Goal: Task Accomplishment & Management: Use online tool/utility

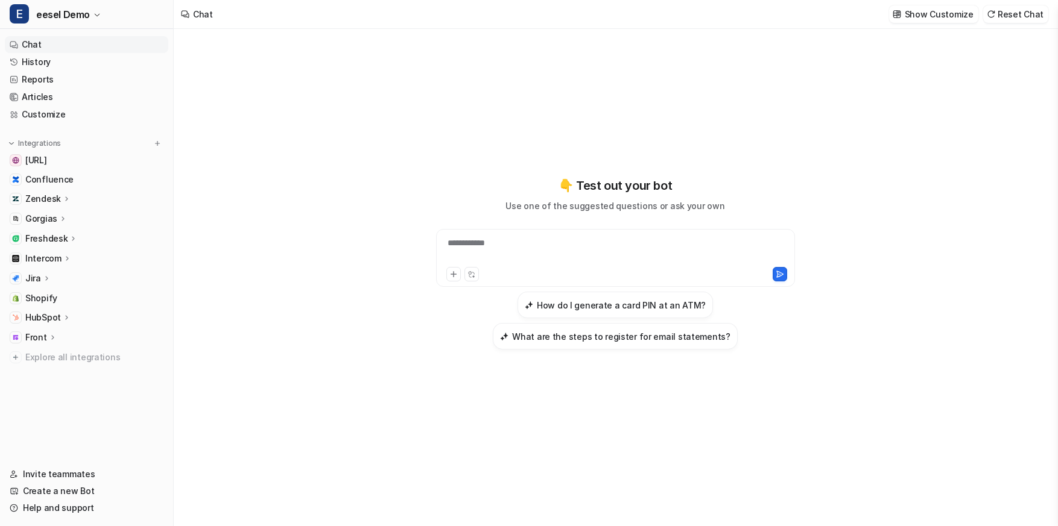
click at [54, 321] on p "HubSpot" at bounding box center [43, 318] width 36 height 12
click at [63, 334] on p "Overview" at bounding box center [53, 335] width 39 height 12
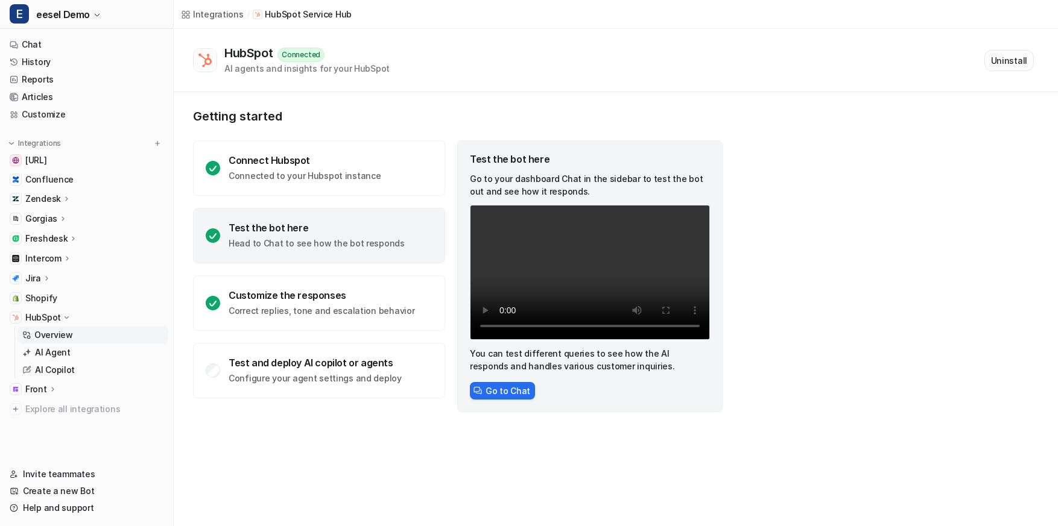
click at [1027, 60] on button "Uninstall" at bounding box center [1008, 60] width 49 height 21
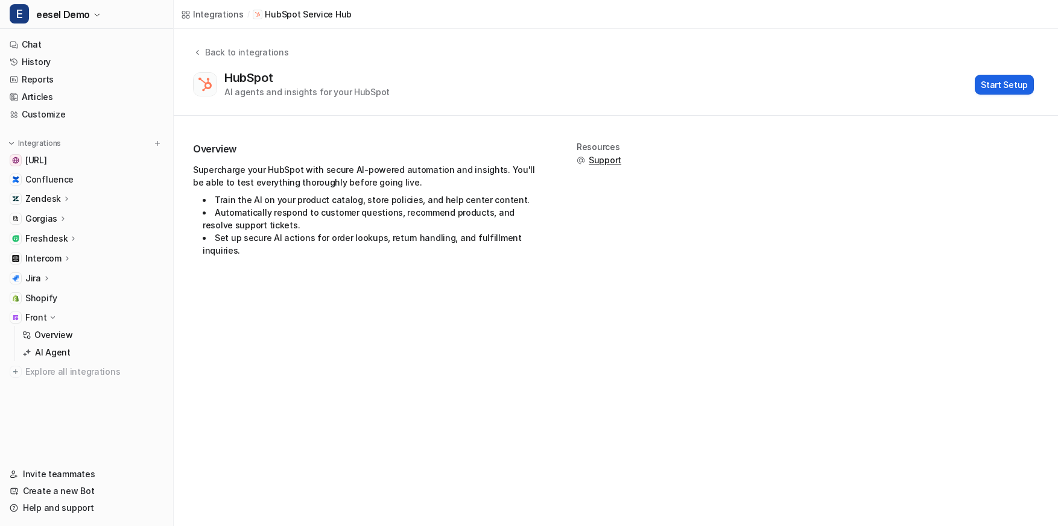
click at [988, 84] on button "Start Setup" at bounding box center [1004, 85] width 59 height 20
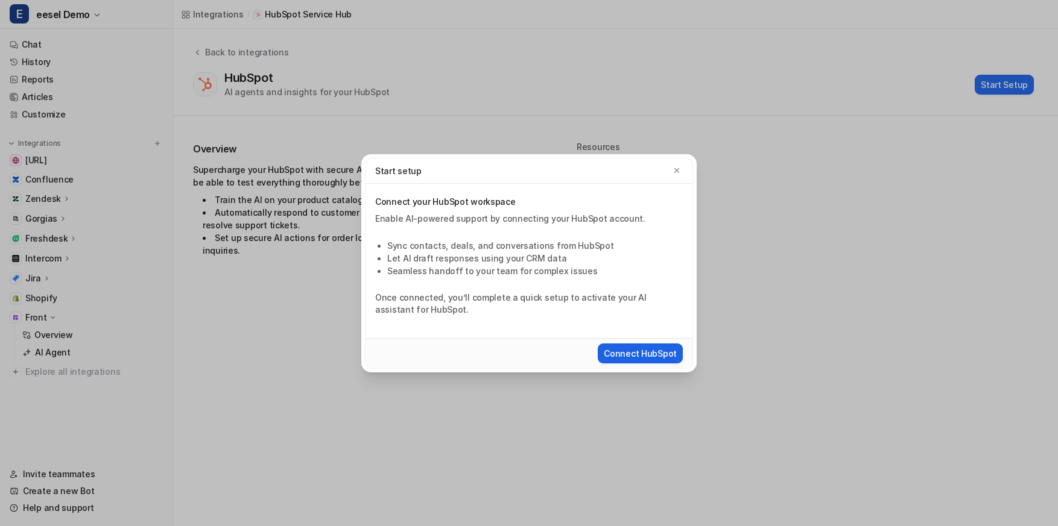
click at [647, 349] on button "Connect HubSpot" at bounding box center [640, 354] width 85 height 20
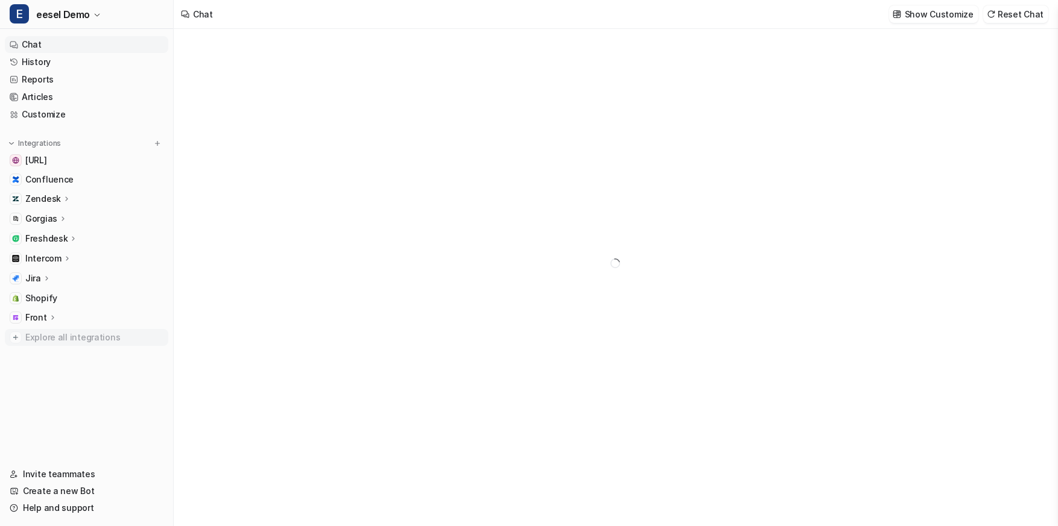
type textarea "**********"
click at [80, 341] on span "Explore all integrations" at bounding box center [94, 337] width 138 height 19
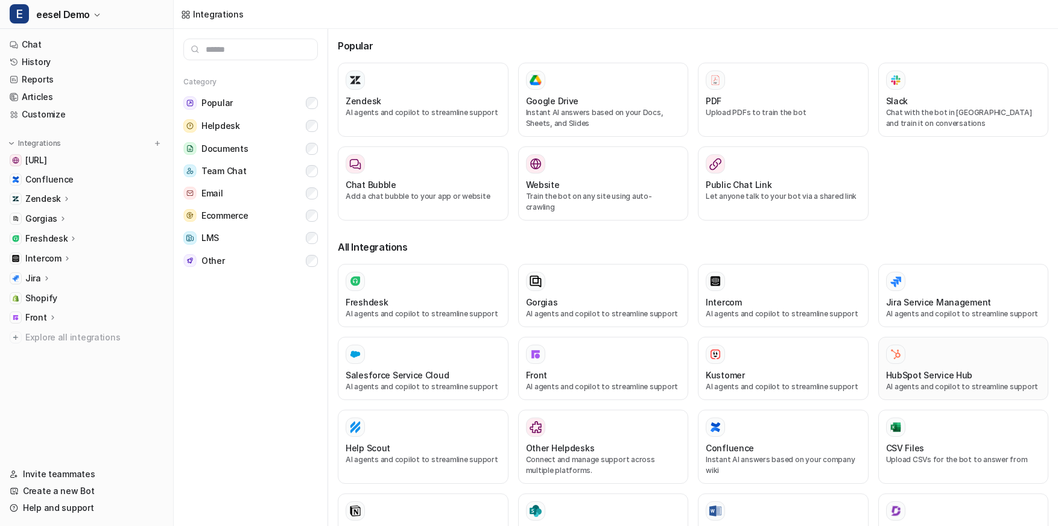
click at [894, 350] on div at bounding box center [895, 354] width 19 height 19
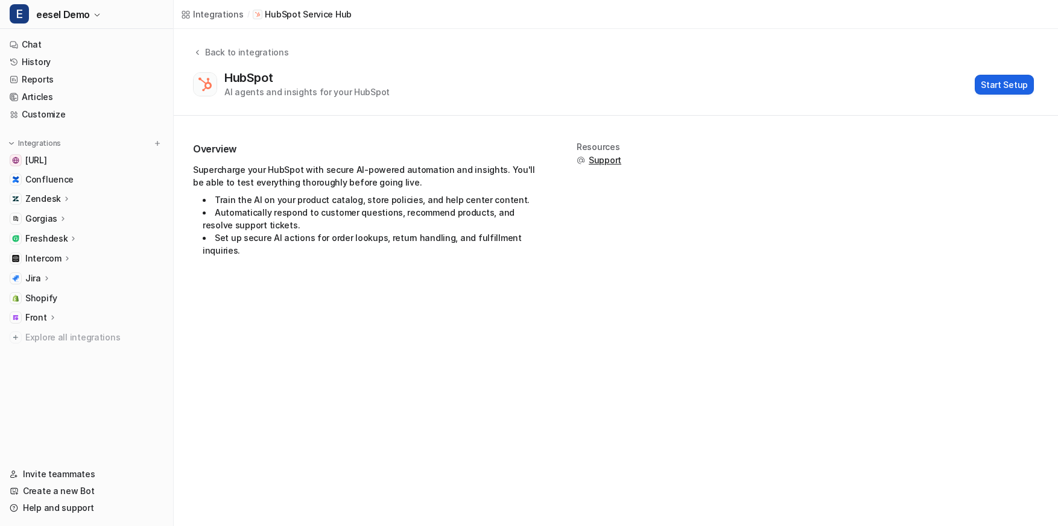
click at [984, 83] on button "Start Setup" at bounding box center [1004, 85] width 59 height 20
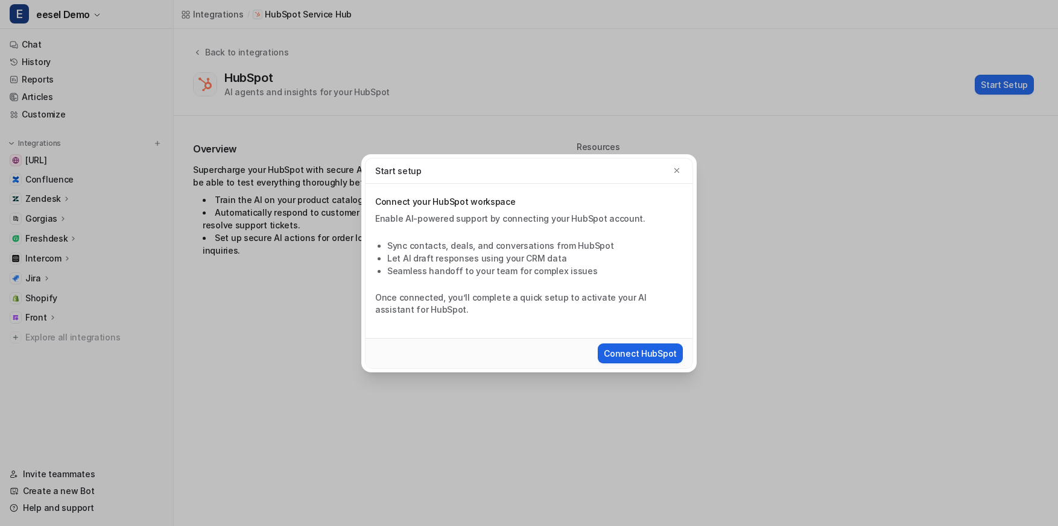
click at [659, 350] on button "Connect HubSpot" at bounding box center [640, 354] width 85 height 20
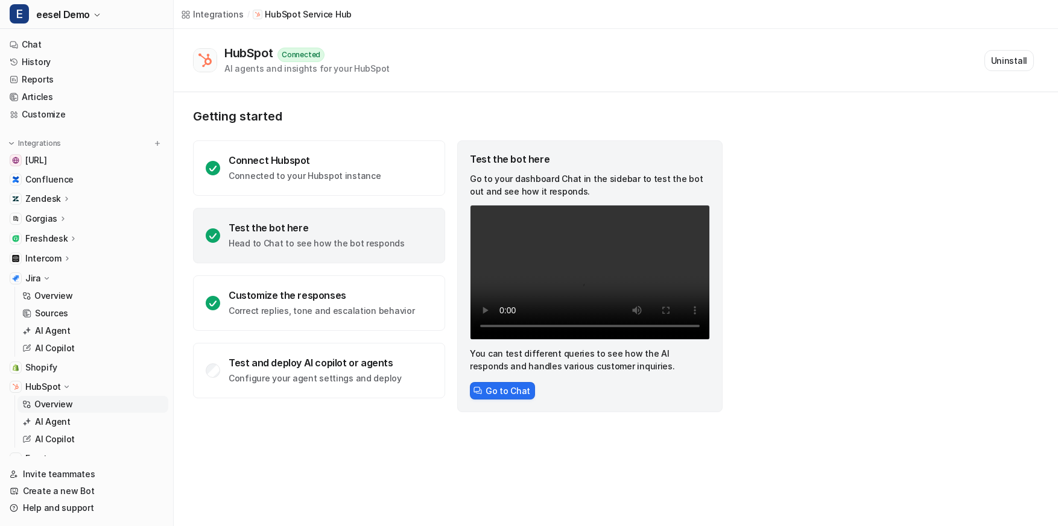
click at [69, 385] on icon at bounding box center [66, 387] width 9 height 8
click at [71, 365] on link "Shopify" at bounding box center [86, 367] width 163 height 17
